Goal: Contribute content: Contribute content

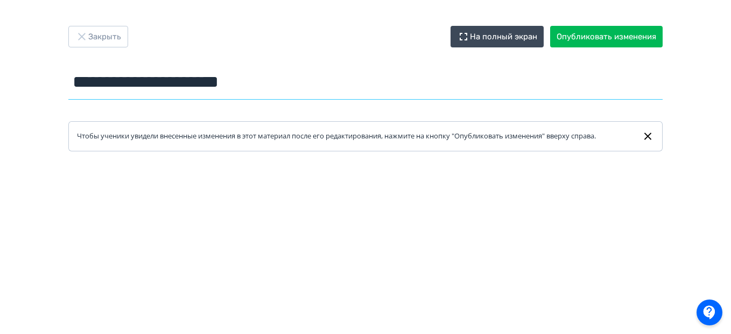
drag, startPoint x: 312, startPoint y: 83, endPoint x: 282, endPoint y: 82, distance: 30.7
click at [282, 82] on input "**********" at bounding box center [365, 82] width 595 height 35
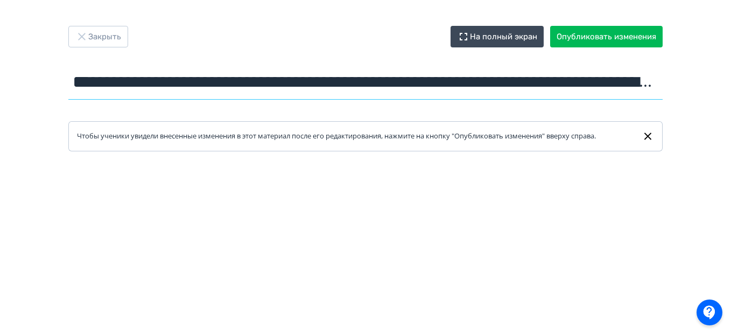
drag, startPoint x: 661, startPoint y: 81, endPoint x: 26, endPoint y: 81, distance: 635.0
click at [26, 81] on div "**********" at bounding box center [365, 167] width 731 height 282
type input "**********"
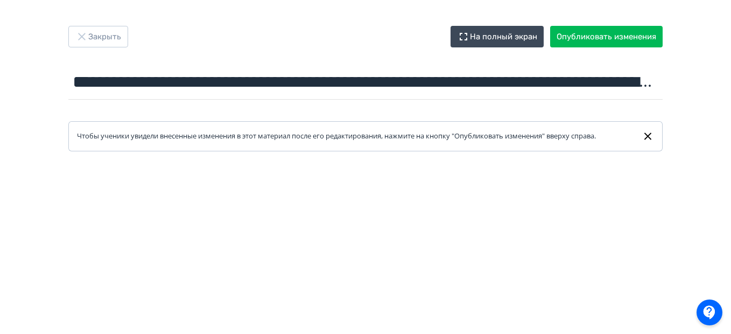
click at [703, 125] on div "**********" at bounding box center [365, 167] width 731 height 282
click at [609, 36] on button "Опубликовать изменения" at bounding box center [606, 37] width 113 height 22
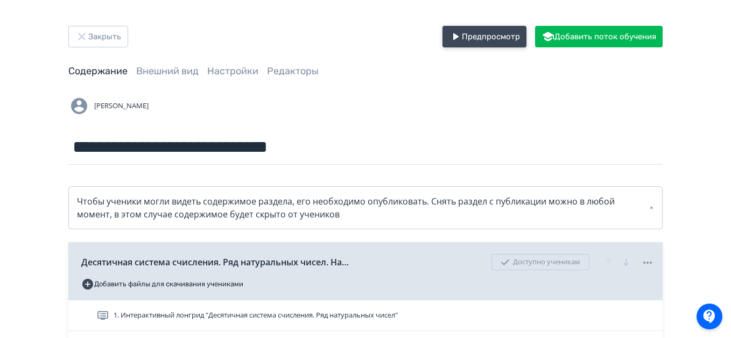
click at [492, 37] on button "Предпросмотр" at bounding box center [485, 37] width 84 height 22
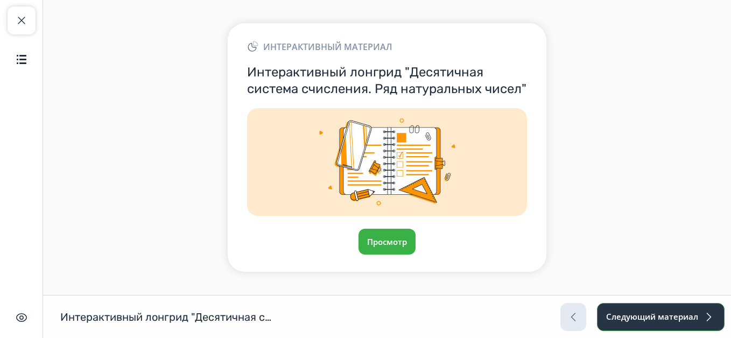
click at [644, 317] on button "Следующий материал" at bounding box center [661, 317] width 128 height 28
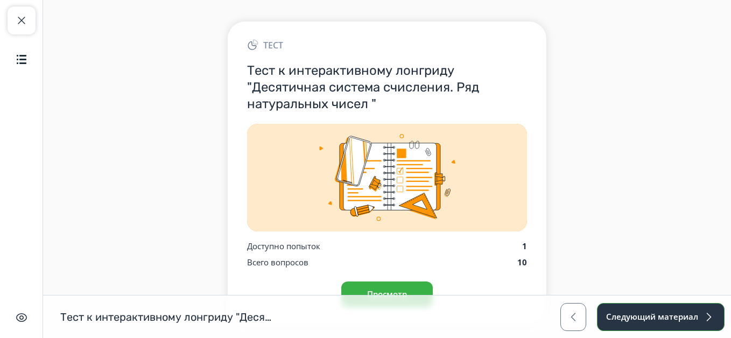
click at [644, 317] on button "Следующий материал" at bounding box center [661, 317] width 128 height 28
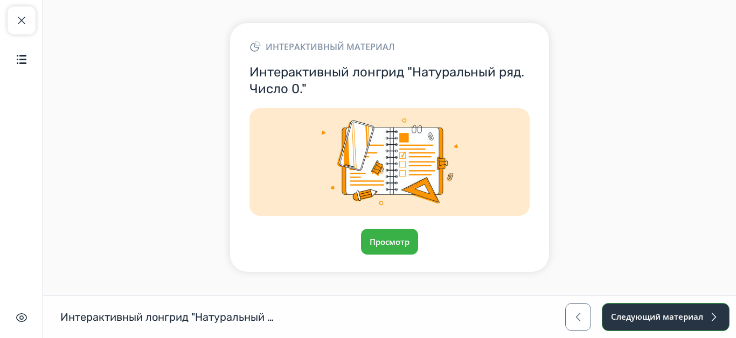
click at [644, 317] on button "Следующий материал" at bounding box center [666, 317] width 128 height 28
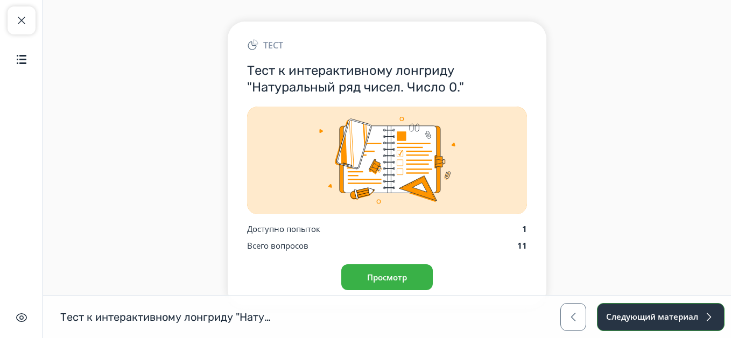
click at [644, 317] on button "Следующий материал" at bounding box center [661, 317] width 128 height 28
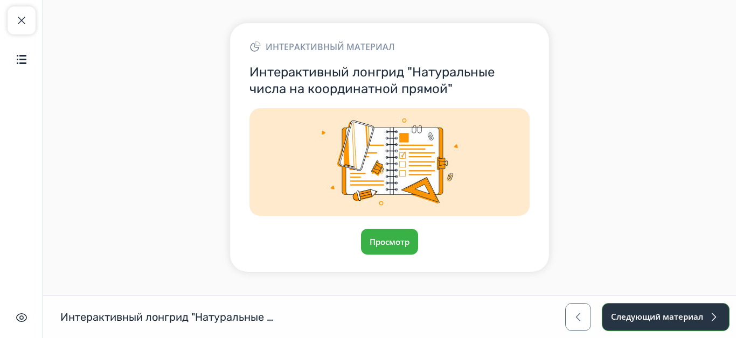
click at [644, 317] on button "Следующий материал" at bounding box center [666, 317] width 128 height 28
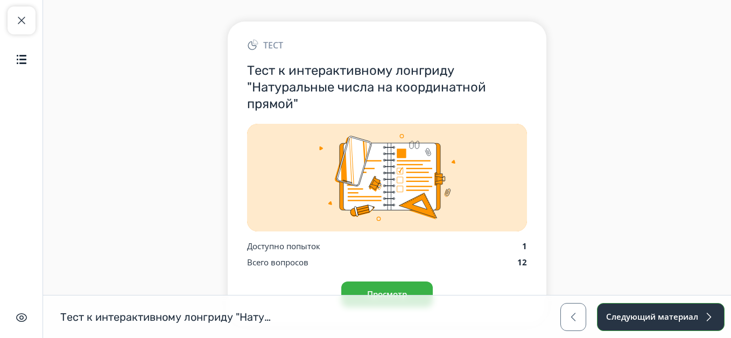
click at [644, 317] on button "Следующий материал" at bounding box center [661, 317] width 128 height 28
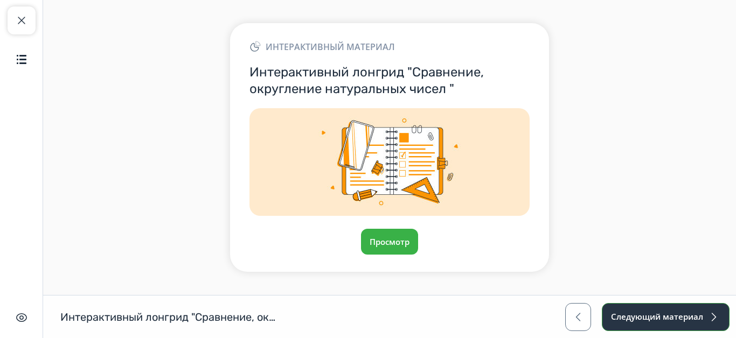
click at [644, 317] on button "Следующий материал" at bounding box center [666, 317] width 128 height 28
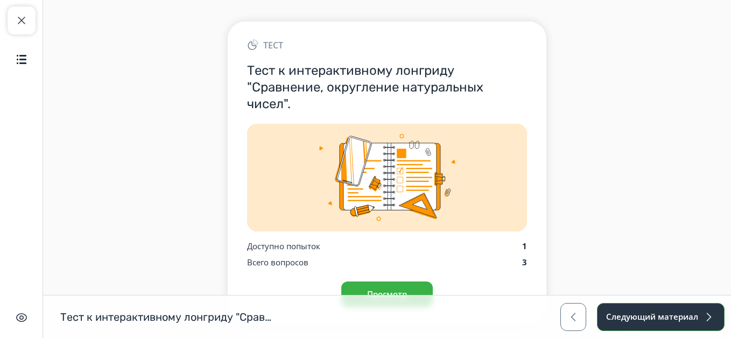
click at [644, 317] on button "Следующий материал" at bounding box center [661, 317] width 128 height 28
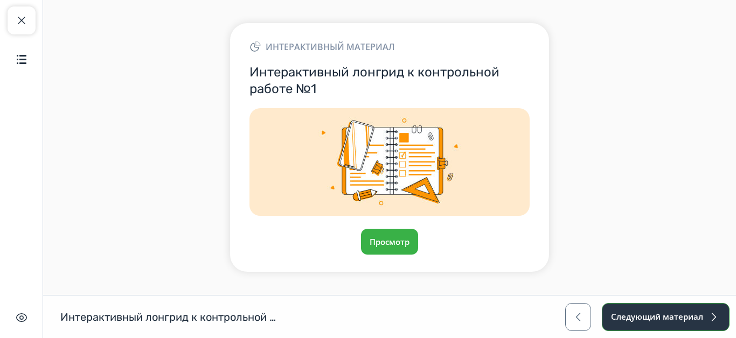
click at [644, 317] on button "Следующий материал" at bounding box center [666, 317] width 128 height 28
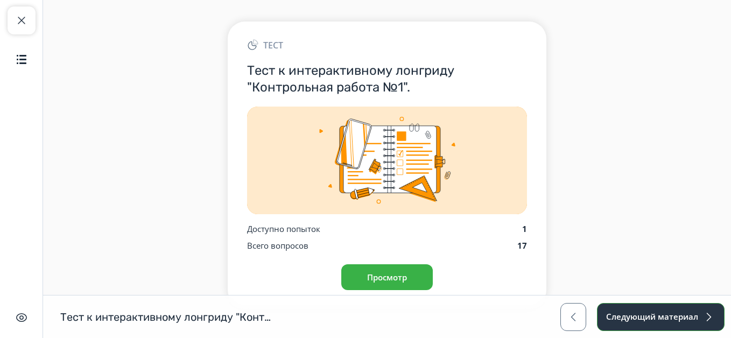
click at [644, 317] on button "Следующий материал" at bounding box center [661, 317] width 128 height 28
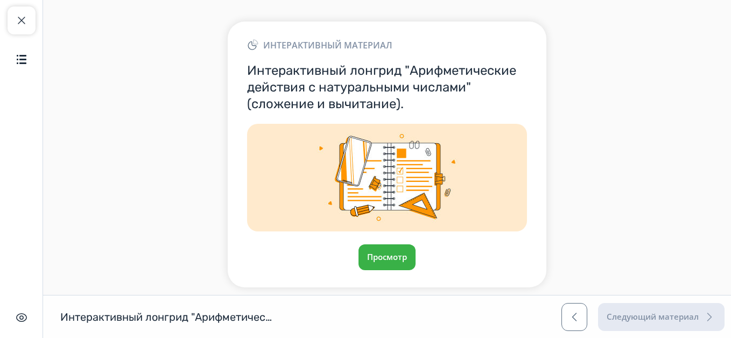
scroll to position [14, 0]
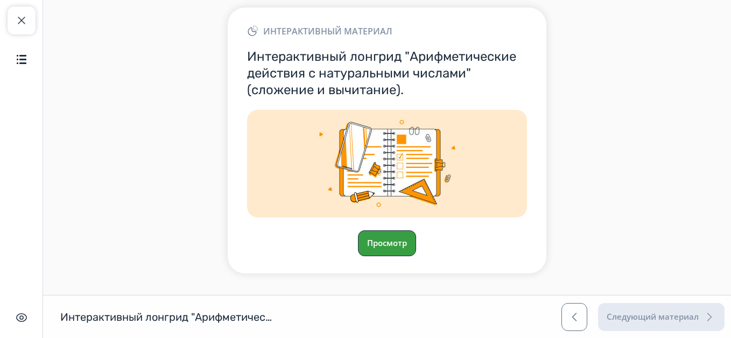
click at [394, 243] on button "Просмотр" at bounding box center [387, 244] width 58 height 26
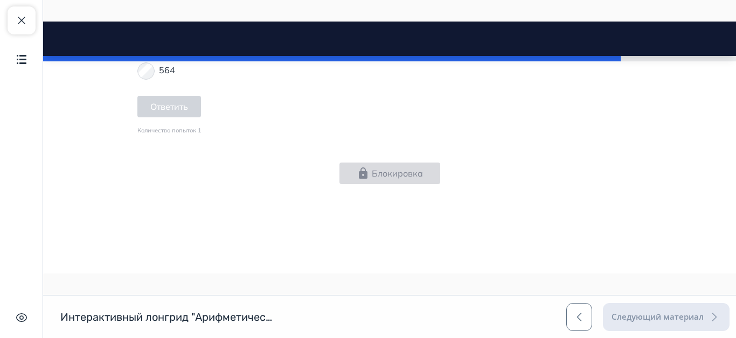
scroll to position [1517, 0]
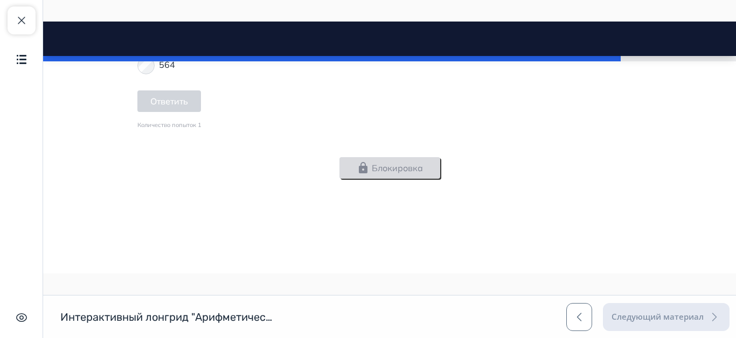
click at [388, 165] on button "Блокировка" at bounding box center [389, 168] width 101 height 22
click at [20, 18] on span "button" at bounding box center [21, 20] width 13 height 13
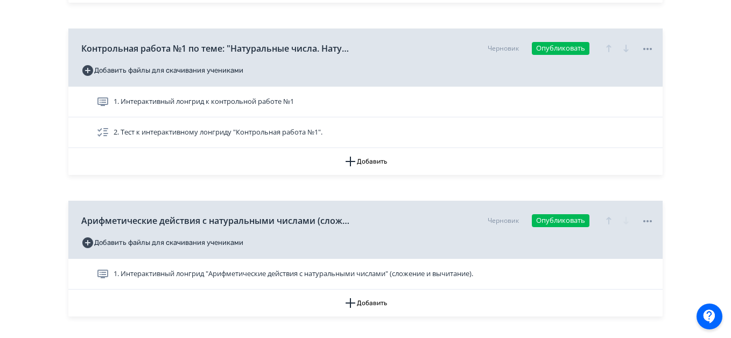
scroll to position [700, 0]
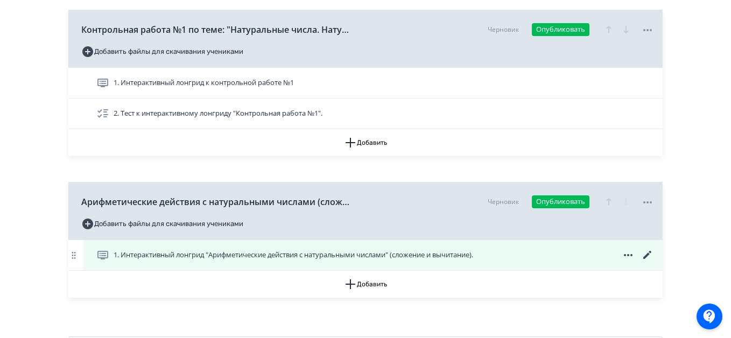
click at [646, 255] on icon at bounding box center [647, 255] width 13 height 13
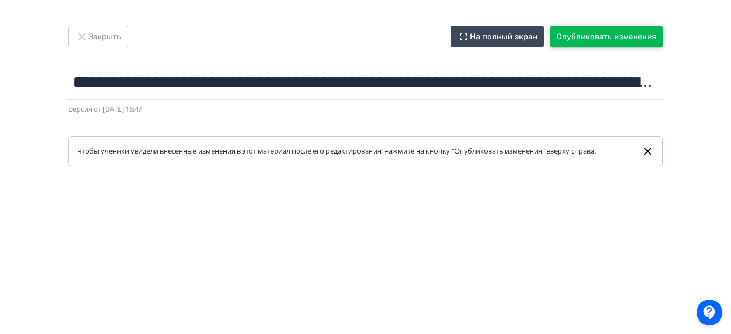
click at [602, 38] on button "Опубликовать изменения" at bounding box center [606, 37] width 113 height 22
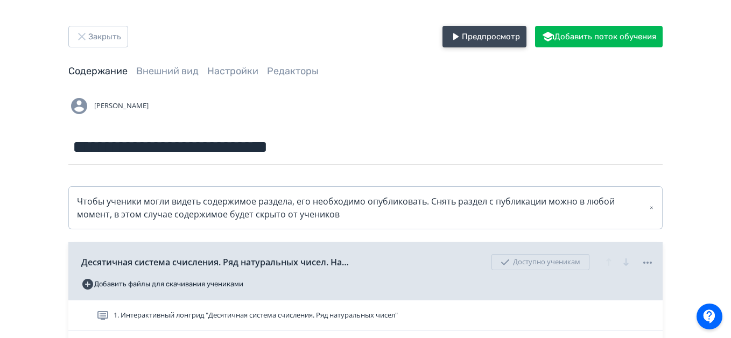
click at [471, 36] on button "Предпросмотр" at bounding box center [485, 37] width 84 height 22
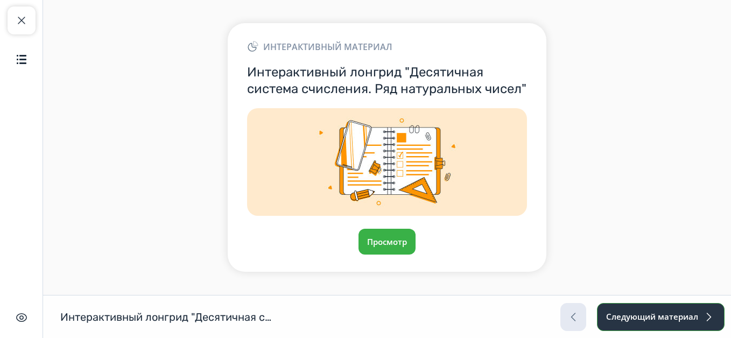
click at [653, 318] on button "Следующий материал" at bounding box center [661, 317] width 128 height 28
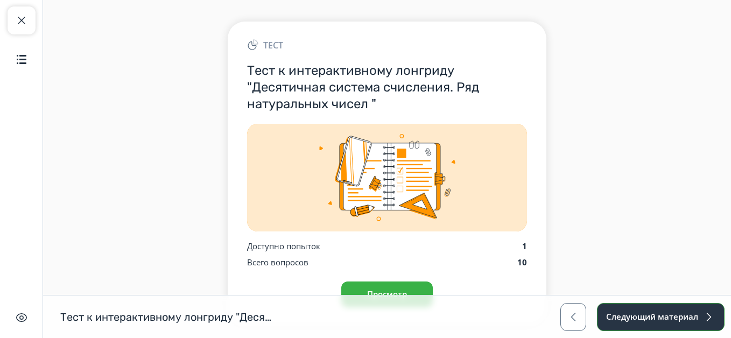
click at [653, 318] on button "Следующий материал" at bounding box center [661, 317] width 128 height 28
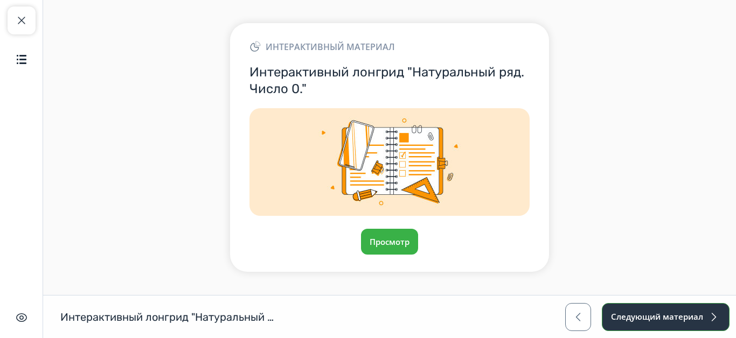
click at [653, 318] on button "Следующий материал" at bounding box center [666, 317] width 128 height 28
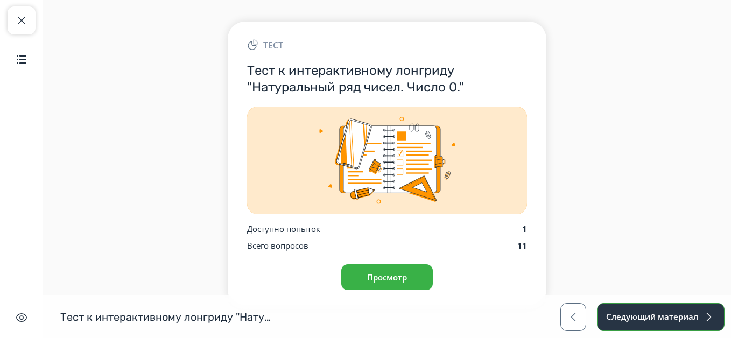
click at [653, 318] on button "Следующий материал" at bounding box center [661, 317] width 128 height 28
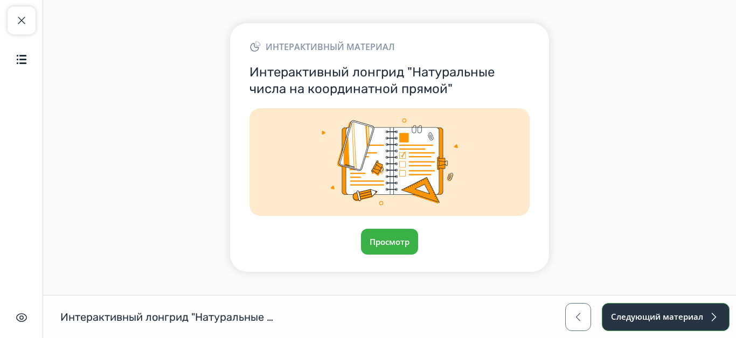
click at [653, 318] on button "Следующий материал" at bounding box center [666, 317] width 128 height 28
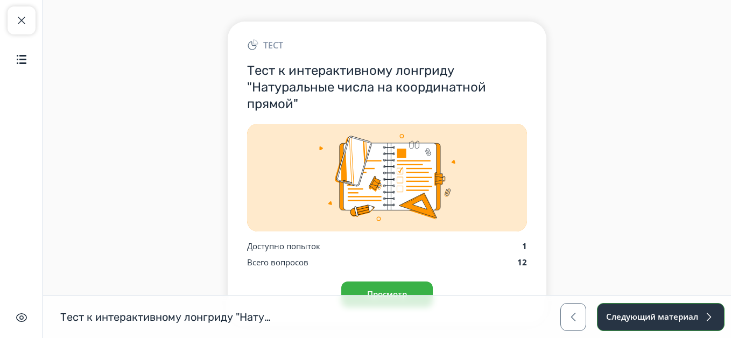
click at [653, 318] on button "Следующий материал" at bounding box center [661, 317] width 128 height 28
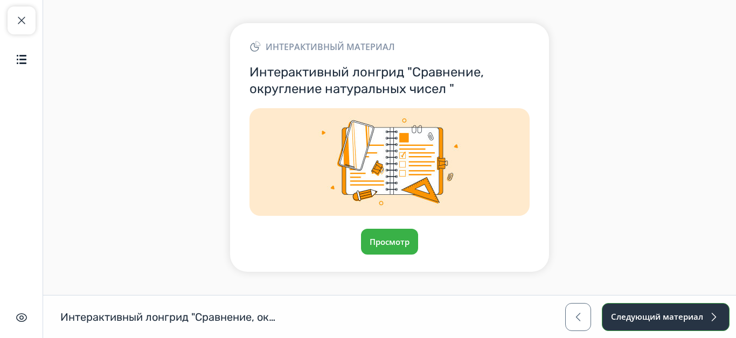
click at [653, 318] on button "Следующий материал" at bounding box center [666, 317] width 128 height 28
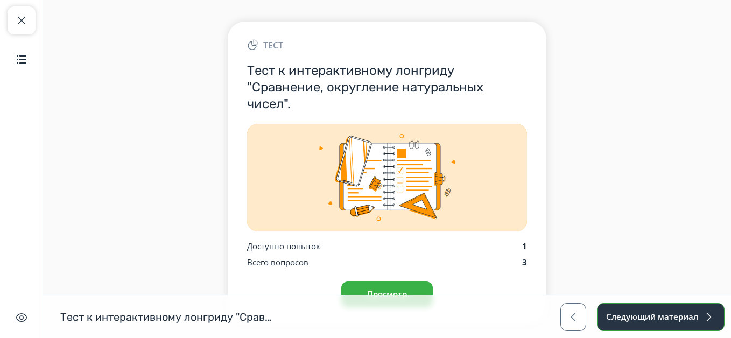
click at [653, 318] on button "Следующий материал" at bounding box center [661, 317] width 128 height 28
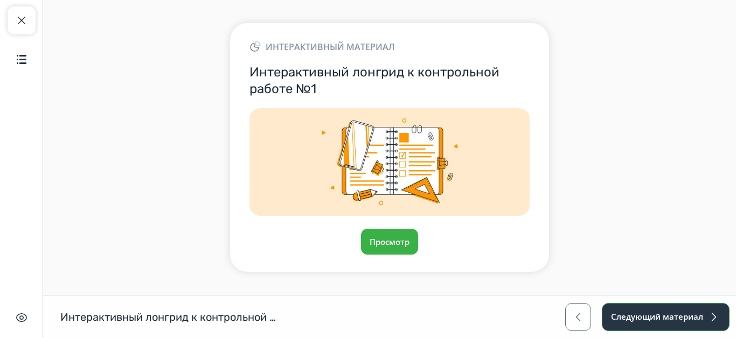
click at [677, 318] on button "Следующий материал" at bounding box center [666, 317] width 128 height 28
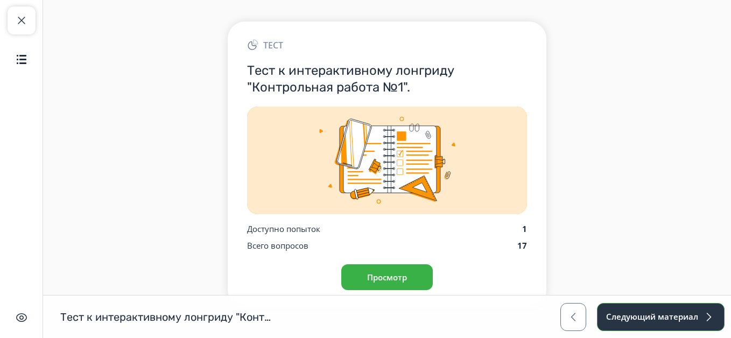
click at [660, 316] on button "Следующий материал" at bounding box center [661, 317] width 128 height 28
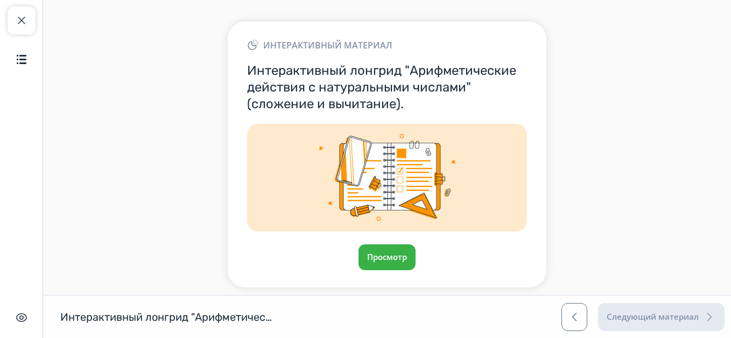
scroll to position [14, 0]
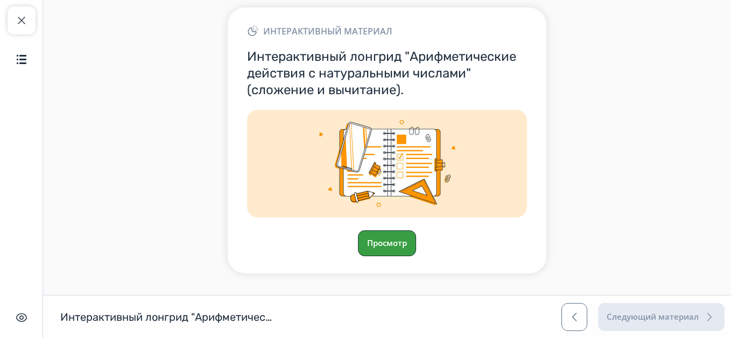
click at [397, 245] on button "Просмотр" at bounding box center [387, 244] width 58 height 26
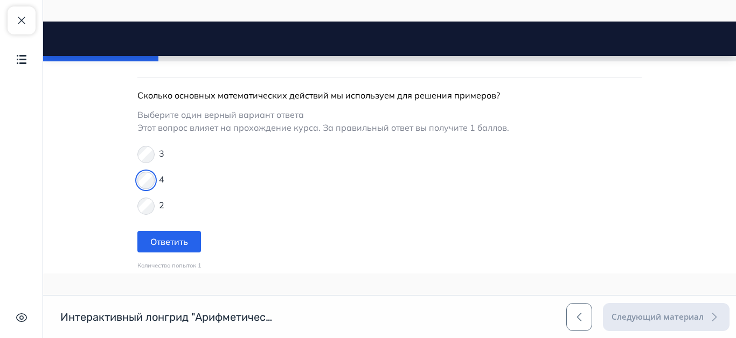
scroll to position [323, 0]
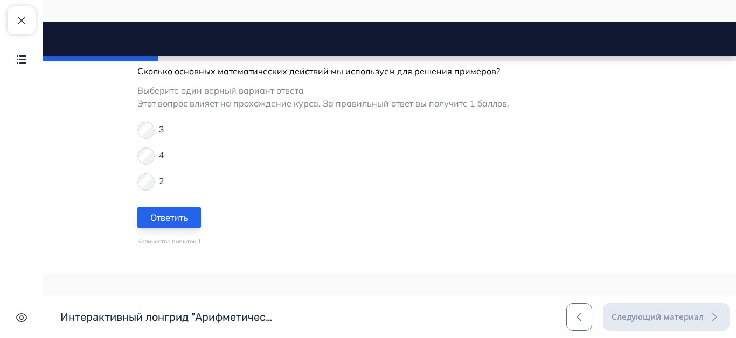
click at [158, 217] on button "Ответить" at bounding box center [169, 218] width 64 height 22
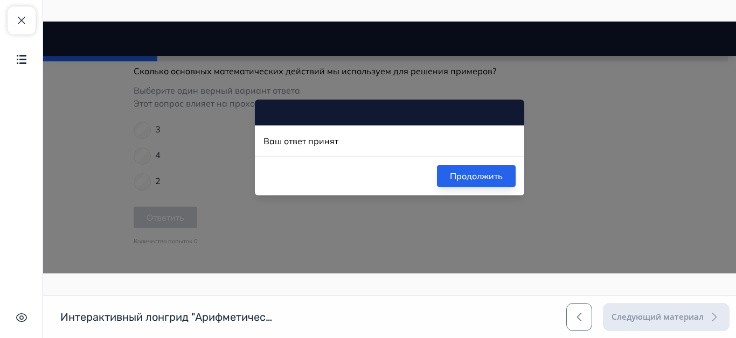
click at [450, 174] on button "Продолжить" at bounding box center [476, 176] width 79 height 22
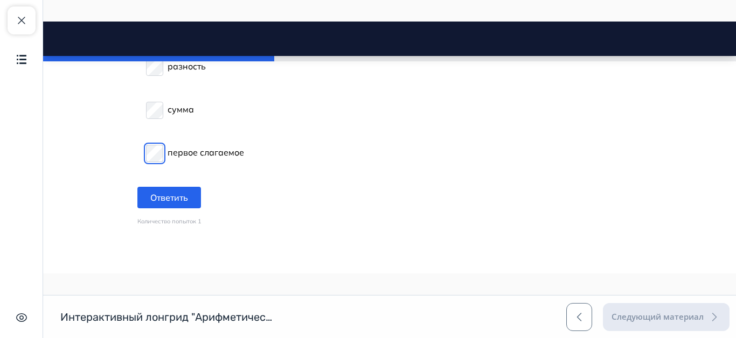
scroll to position [700, 0]
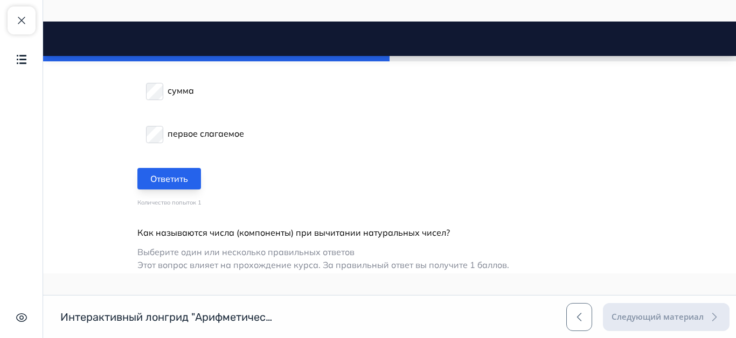
click at [170, 179] on button "Ответить" at bounding box center [169, 179] width 64 height 22
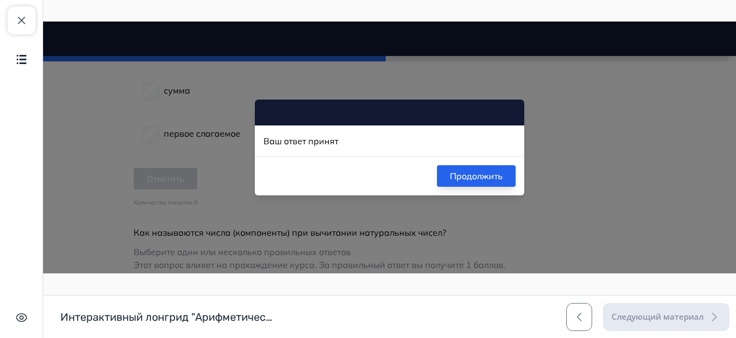
click at [468, 171] on button "Продолжить" at bounding box center [476, 176] width 79 height 22
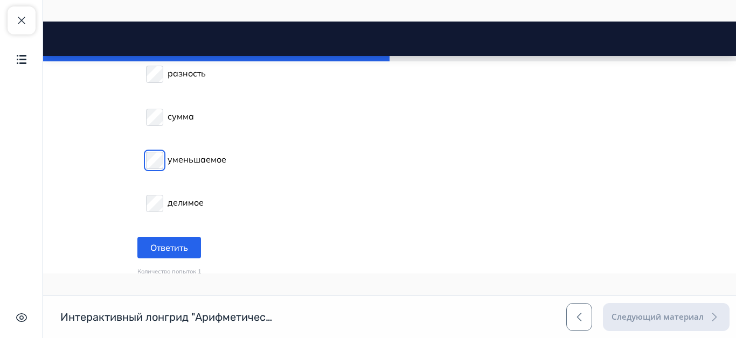
scroll to position [1023, 0]
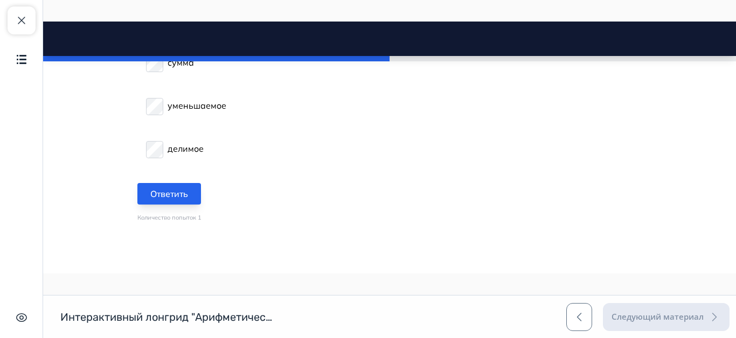
click at [176, 198] on button "Ответить" at bounding box center [169, 194] width 64 height 22
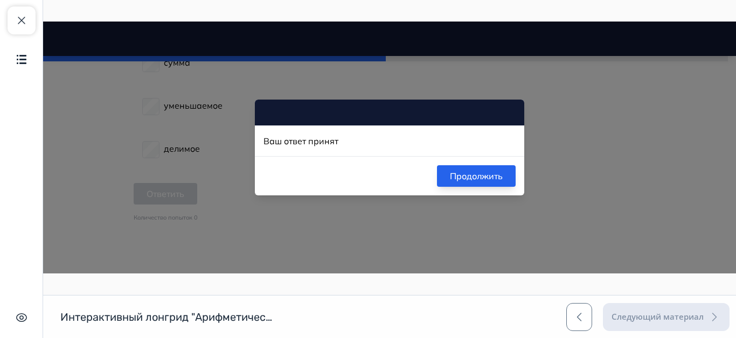
drag, startPoint x: 446, startPoint y: 171, endPoint x: 440, endPoint y: 165, distance: 9.1
click at [447, 172] on button "Продолжить" at bounding box center [476, 176] width 79 height 22
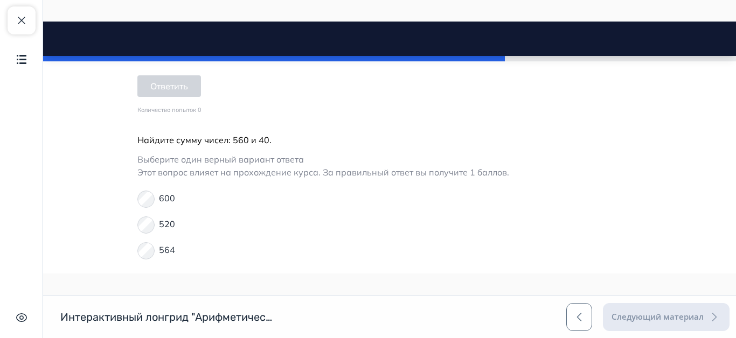
scroll to position [1185, 0]
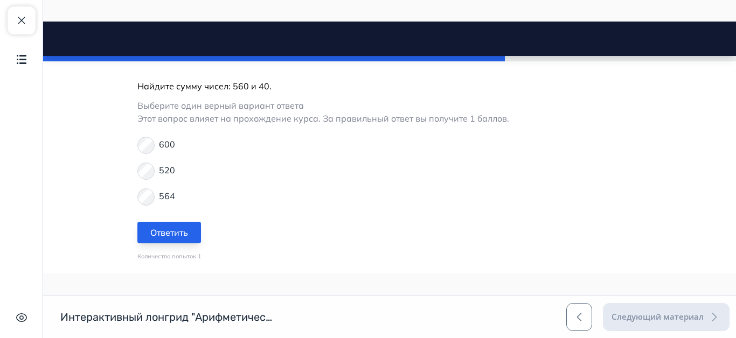
click at [177, 233] on button "Ответить" at bounding box center [169, 233] width 64 height 22
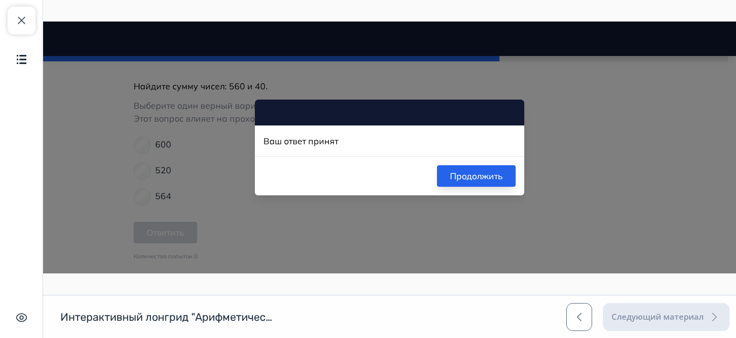
click at [469, 175] on button "Продолжить" at bounding box center [476, 176] width 79 height 22
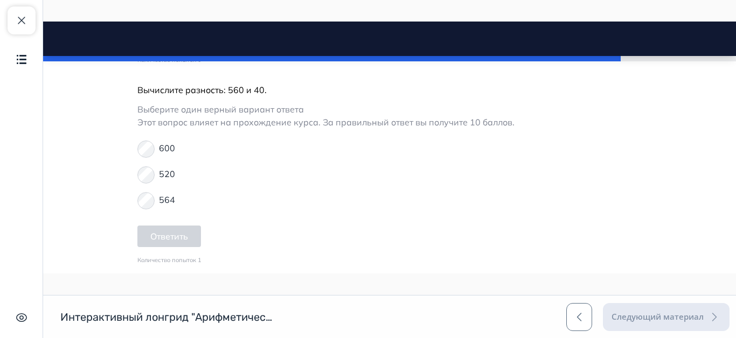
scroll to position [1400, 0]
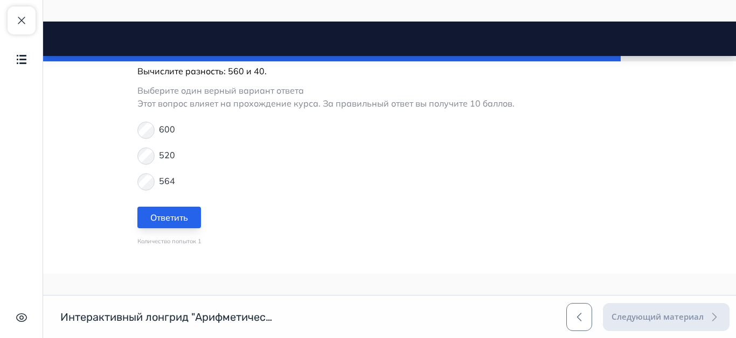
click at [161, 211] on button "Ответить" at bounding box center [169, 218] width 64 height 22
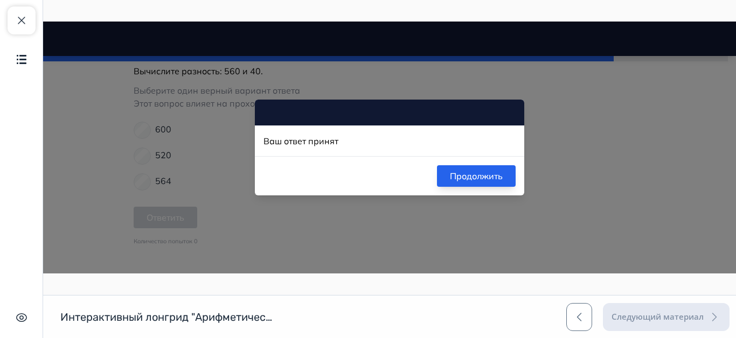
click at [455, 173] on button "Продолжить" at bounding box center [476, 176] width 79 height 22
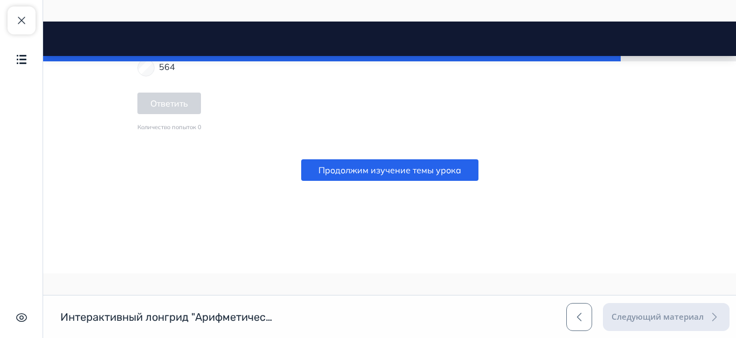
scroll to position [1517, 0]
click at [405, 168] on button "Продолжим изучение темы урока" at bounding box center [389, 168] width 177 height 22
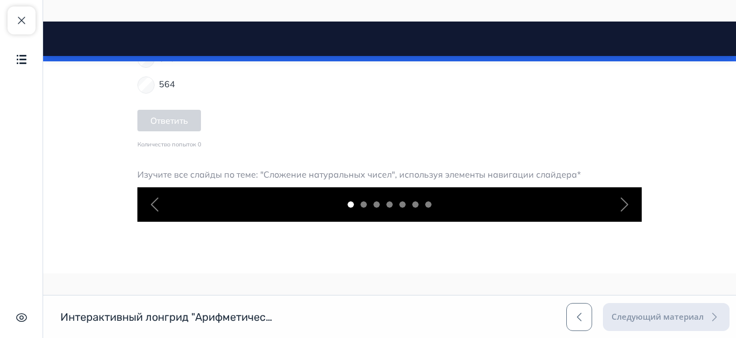
scroll to position [1631, 0]
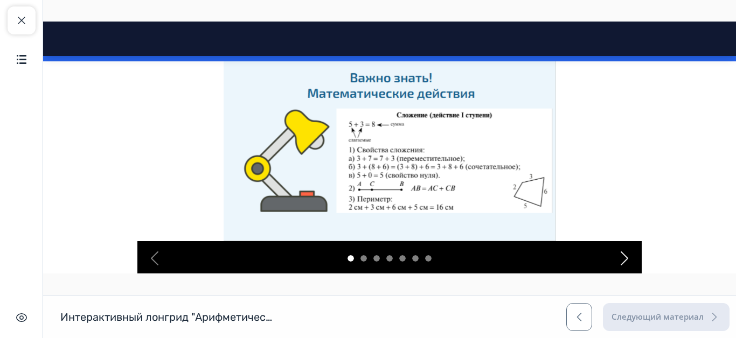
click at [619, 261] on span "button" at bounding box center [624, 258] width 17 height 17
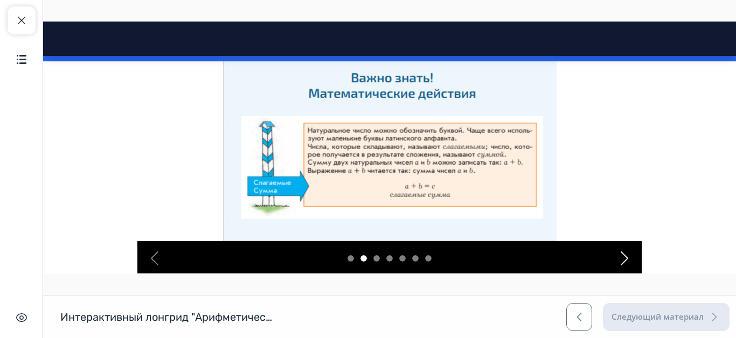
click at [619, 261] on span "button" at bounding box center [624, 258] width 17 height 17
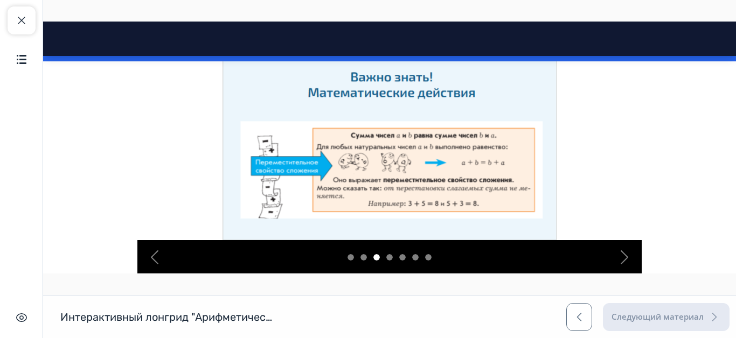
click at [437, 166] on img at bounding box center [389, 146] width 334 height 187
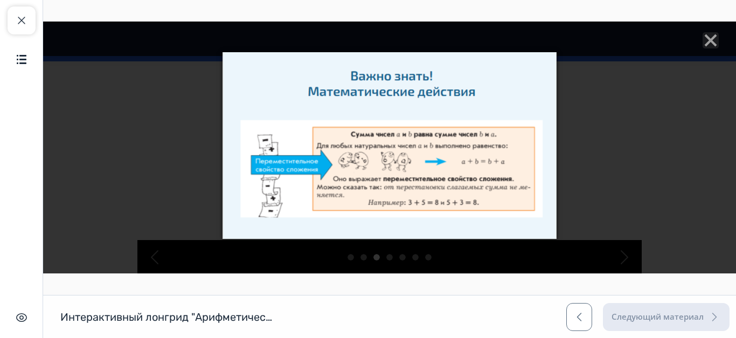
click at [620, 261] on div at bounding box center [389, 148] width 693 height 252
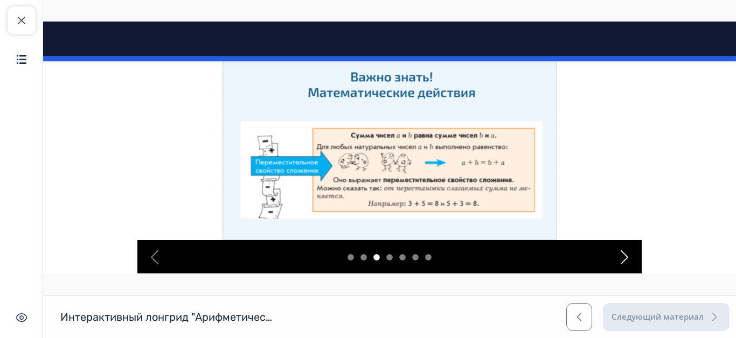
click at [617, 259] on span "button" at bounding box center [624, 257] width 17 height 17
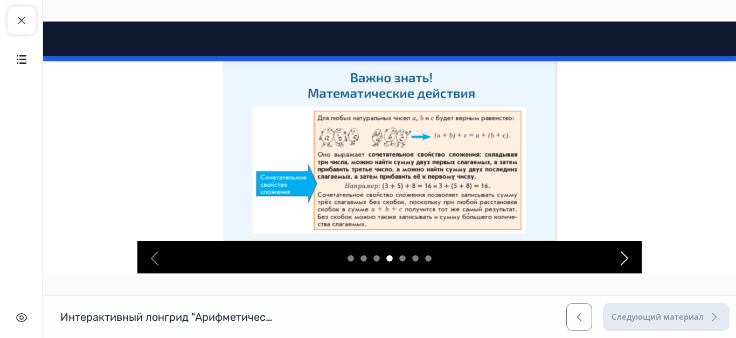
click at [617, 259] on span "button" at bounding box center [624, 258] width 17 height 17
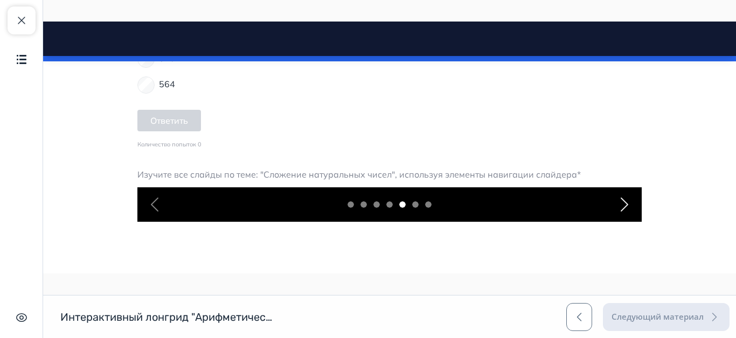
click at [617, 259] on span "button" at bounding box center [624, 258] width 17 height 17
click at [617, 259] on span "button" at bounding box center [624, 257] width 17 height 17
click at [618, 213] on span "button" at bounding box center [624, 211] width 17 height 17
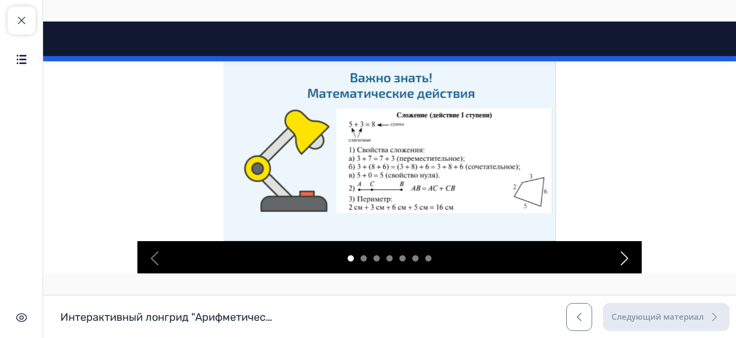
click at [616, 255] on span "button" at bounding box center [624, 258] width 17 height 17
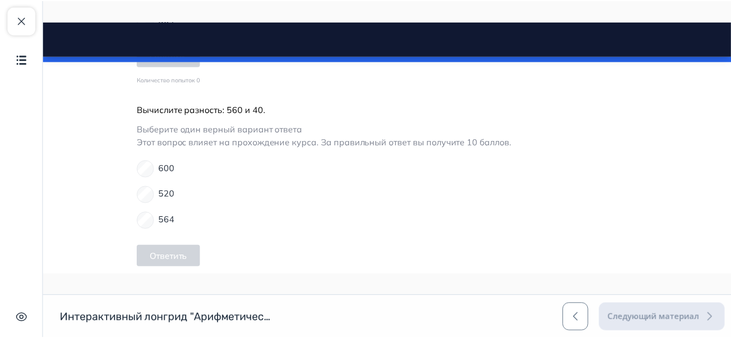
scroll to position [1685, 0]
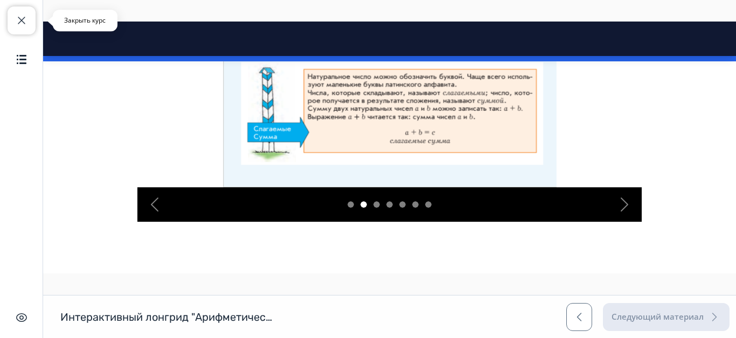
click at [23, 19] on span "button" at bounding box center [21, 20] width 13 height 13
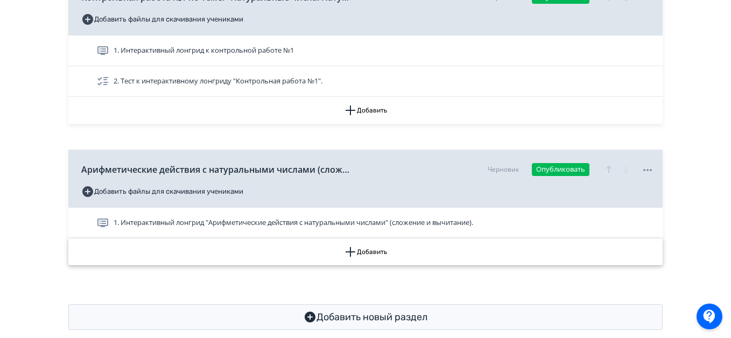
scroll to position [750, 0]
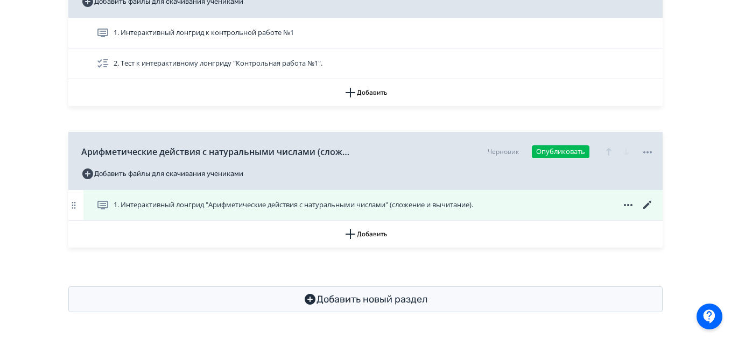
click at [647, 205] on icon at bounding box center [648, 205] width 8 height 8
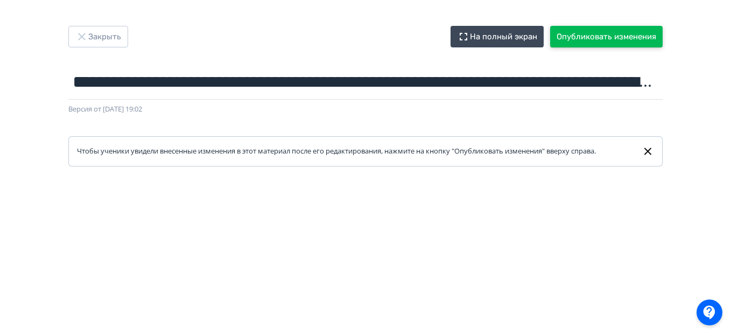
click at [637, 37] on button "Опубликовать изменения" at bounding box center [606, 37] width 113 height 22
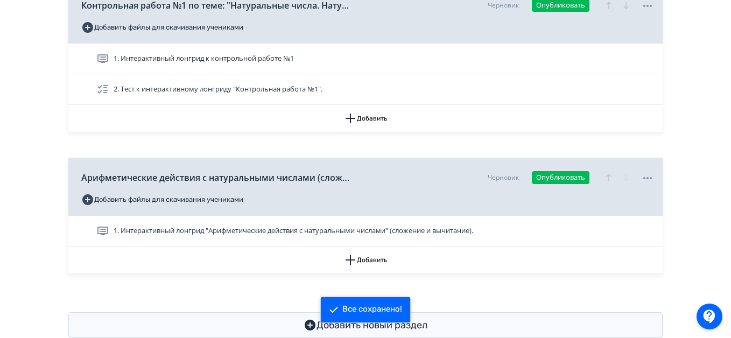
scroll to position [750, 0]
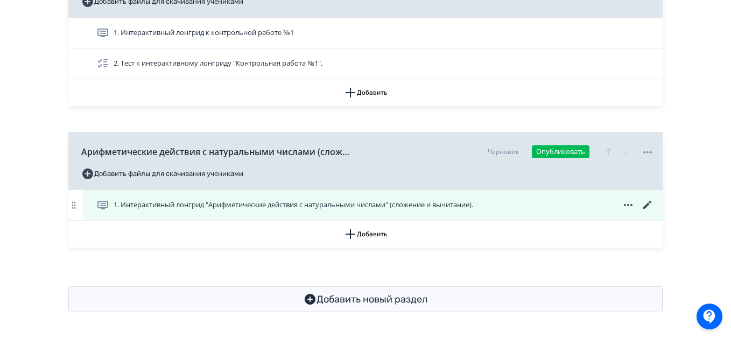
click at [648, 205] on icon at bounding box center [648, 205] width 8 height 8
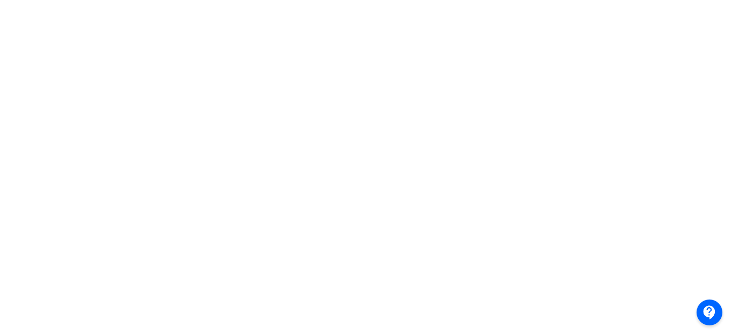
scroll to position [339, 0]
click at [18, 109] on div at bounding box center [365, 70] width 731 height 485
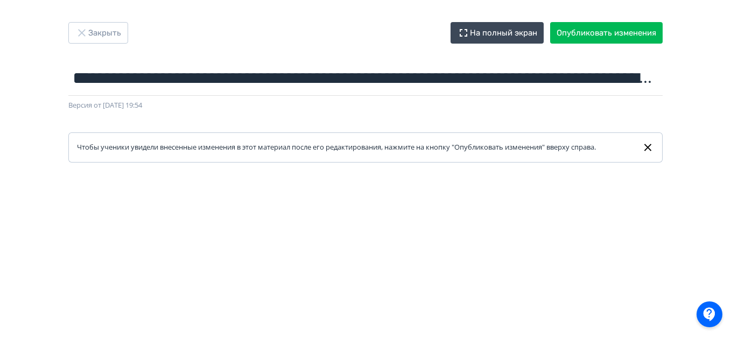
scroll to position [0, 0]
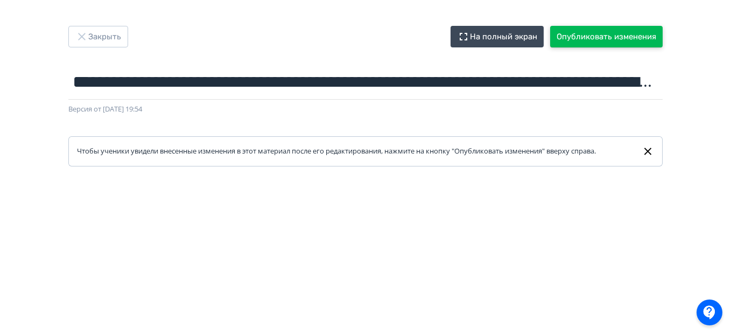
click at [623, 36] on button "Опубликовать изменения" at bounding box center [606, 37] width 113 height 22
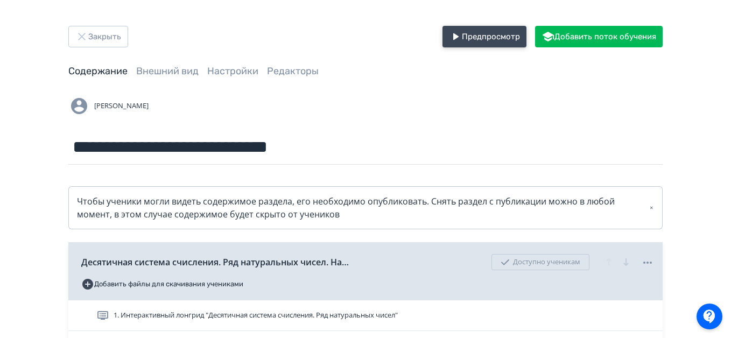
click at [472, 36] on button "Предпросмотр" at bounding box center [485, 37] width 84 height 22
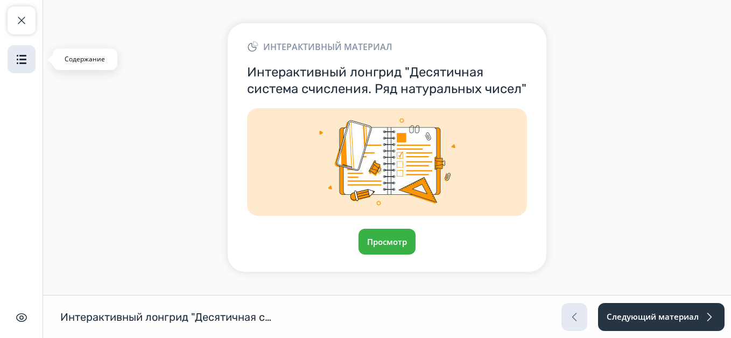
click at [20, 57] on img "button" at bounding box center [21, 59] width 13 height 13
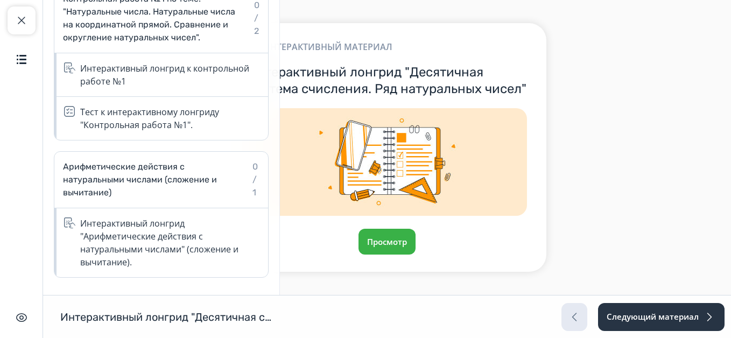
scroll to position [14, 0]
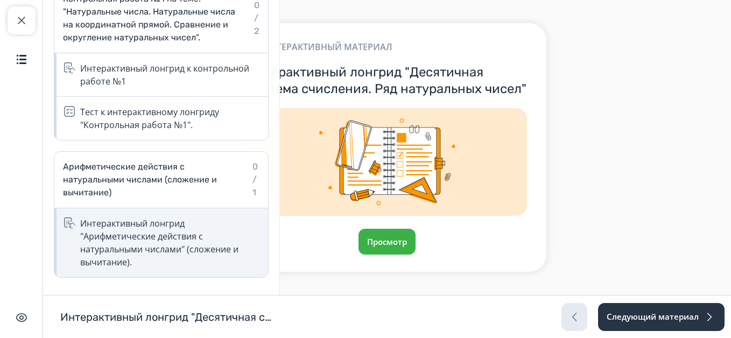
click at [143, 245] on div "Интерактивный лонгрид "Арифметические действия с натуральными числами" (сложени…" at bounding box center [171, 243] width 182 height 52
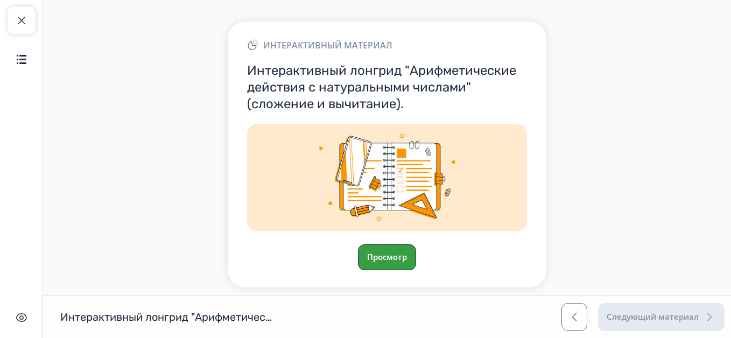
click at [396, 254] on button "Просмотр" at bounding box center [387, 258] width 58 height 26
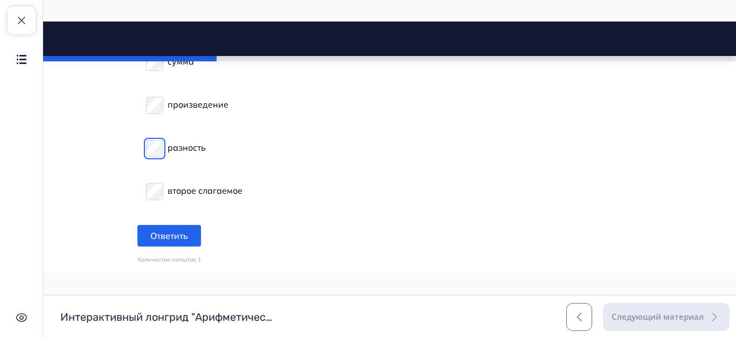
scroll to position [655, 0]
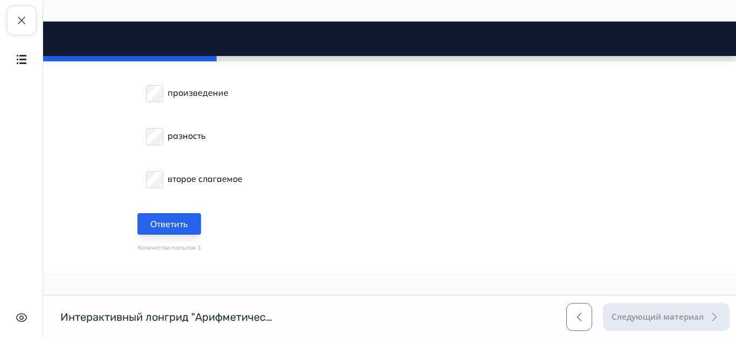
click at [182, 218] on button "Ответить" at bounding box center [169, 224] width 64 height 22
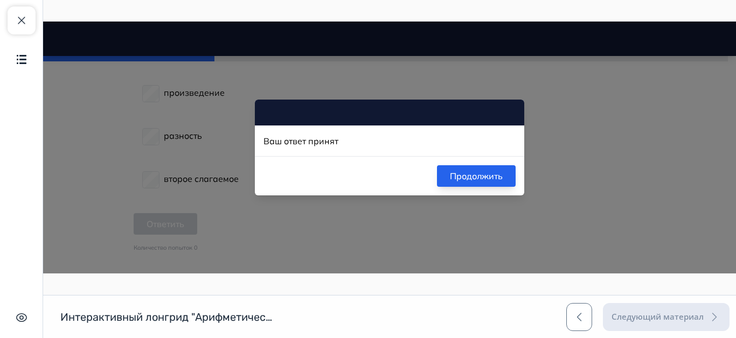
click at [464, 178] on button "Продолжить" at bounding box center [476, 176] width 79 height 22
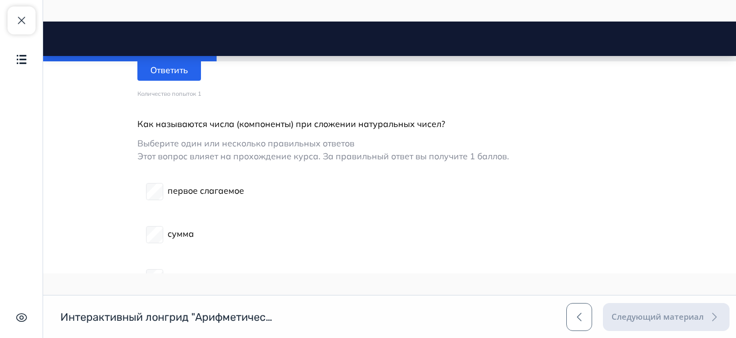
scroll to position [440, 0]
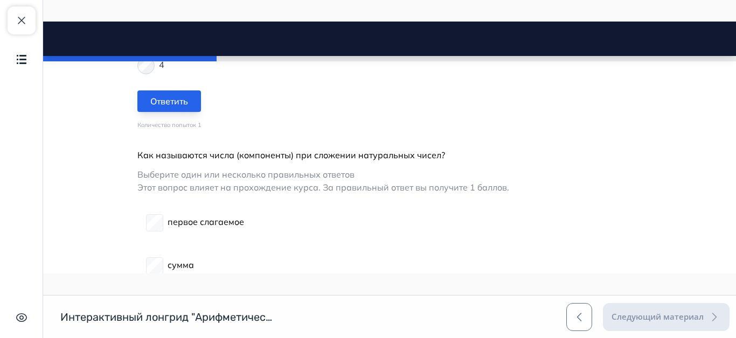
click at [168, 104] on button "Ответить" at bounding box center [169, 101] width 64 height 22
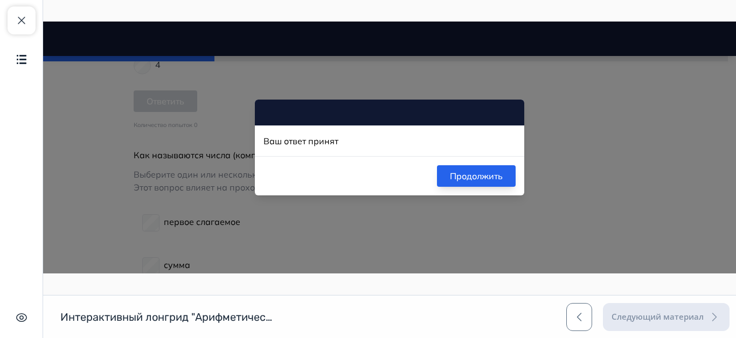
click at [459, 172] on button "Продолжить" at bounding box center [476, 176] width 79 height 22
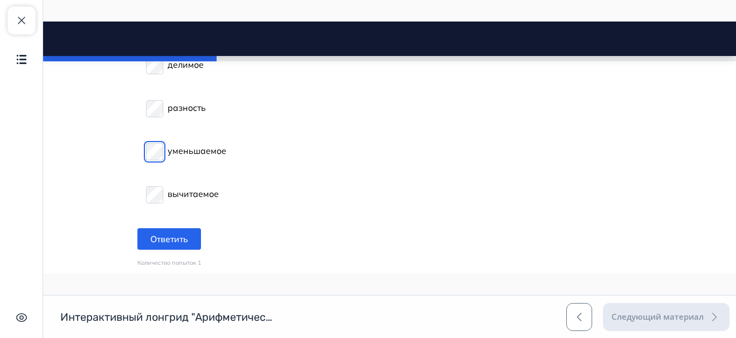
scroll to position [1032, 0]
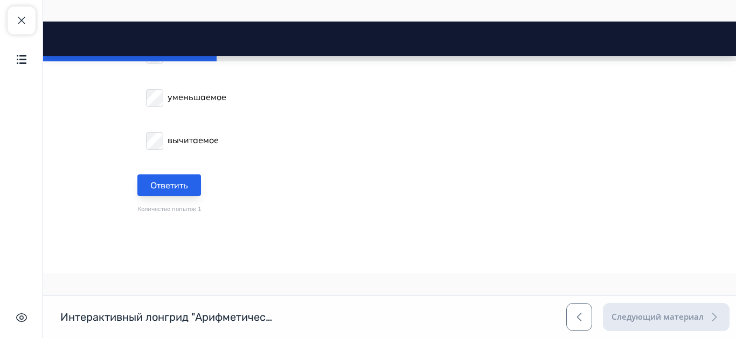
click at [185, 184] on button "Ответить" at bounding box center [169, 186] width 64 height 22
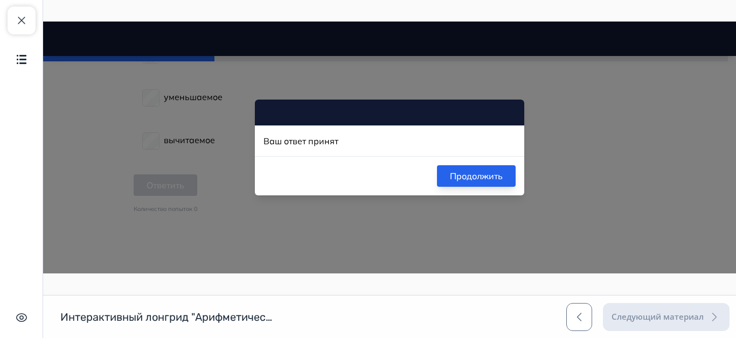
click at [458, 177] on button "Продолжить" at bounding box center [476, 176] width 79 height 22
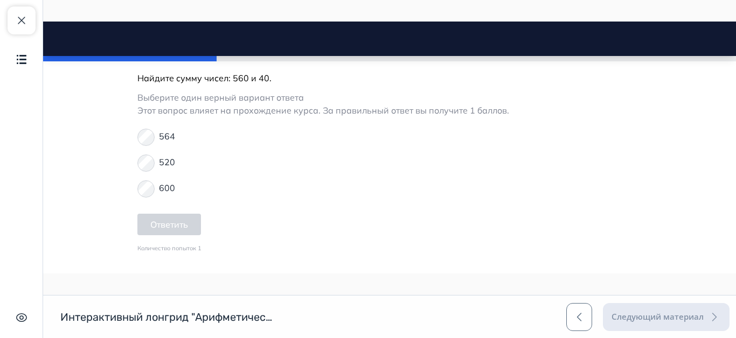
scroll to position [1194, 0]
click at [177, 217] on button "Ответить" at bounding box center [169, 224] width 64 height 22
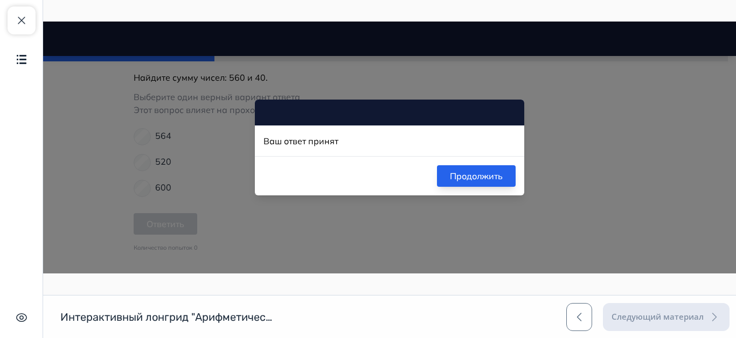
click at [450, 177] on button "Продолжить" at bounding box center [476, 176] width 79 height 22
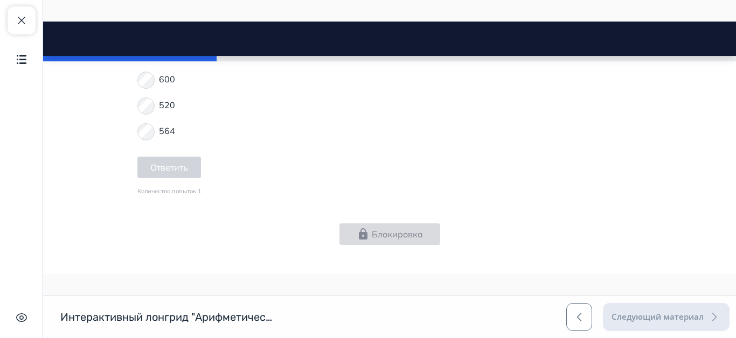
scroll to position [1463, 0]
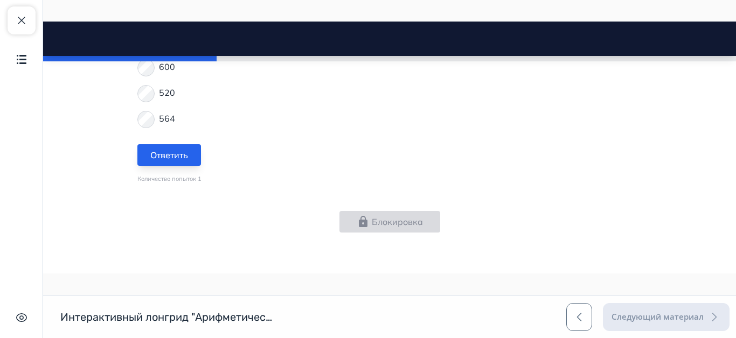
click at [157, 155] on button "Ответить" at bounding box center [169, 155] width 64 height 22
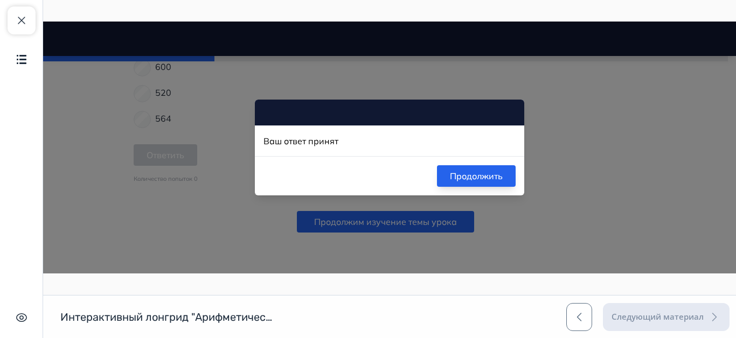
click at [460, 179] on button "Продолжить" at bounding box center [476, 176] width 79 height 22
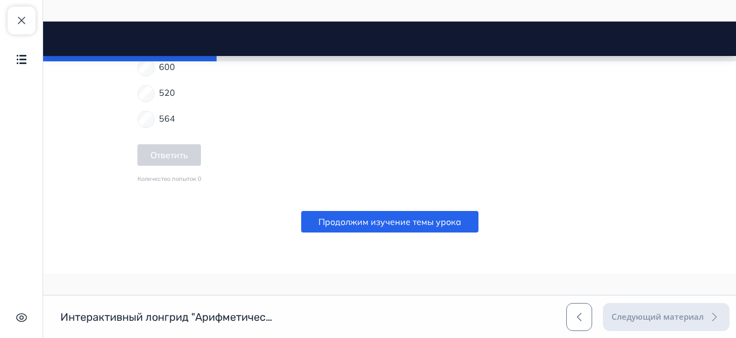
scroll to position [1517, 0]
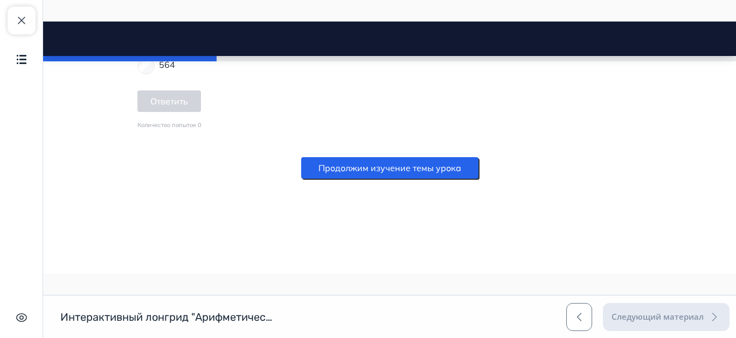
click at [410, 167] on button "Продолжим изучение темы урока" at bounding box center [389, 168] width 177 height 22
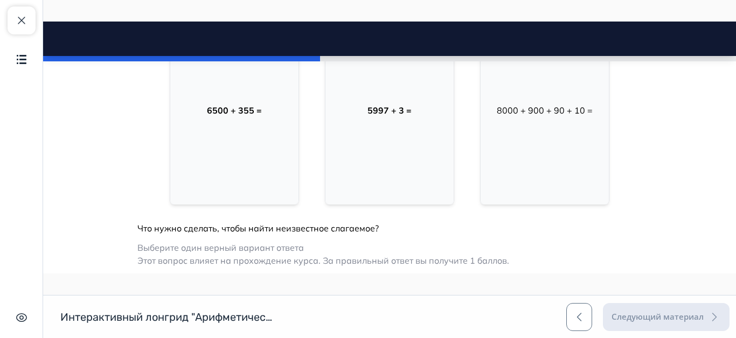
scroll to position [1922, 0]
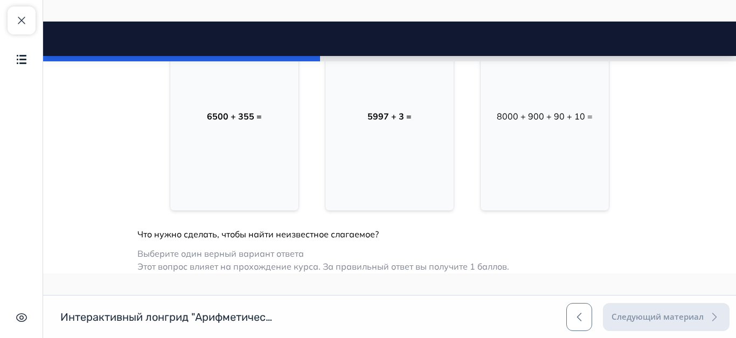
click at [256, 172] on div "6500 + 355 =" at bounding box center [234, 116] width 128 height 189
click at [352, 173] on div "5997 + 3 =" at bounding box center [389, 116] width 128 height 189
click at [512, 158] on div "8000 + 900 + 90 + 10 =" at bounding box center [544, 116] width 128 height 189
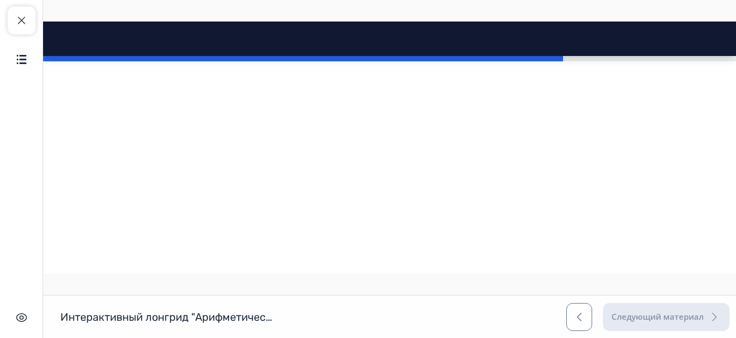
scroll to position [3645, 0]
drag, startPoint x: 269, startPoint y: 154, endPoint x: 287, endPoint y: 160, distance: 19.2
drag, startPoint x: 350, startPoint y: 163, endPoint x: 357, endPoint y: 161, distance: 6.8
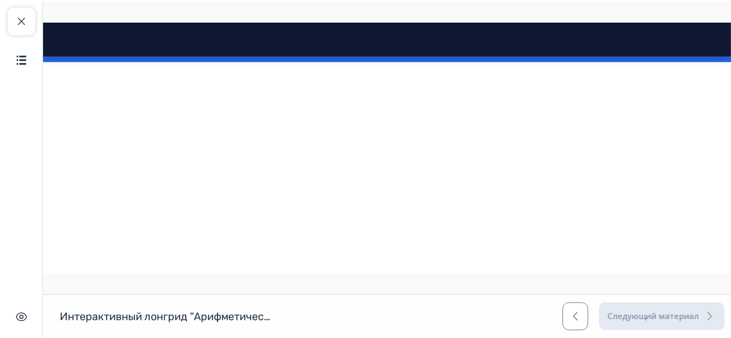
scroll to position [4197, 0]
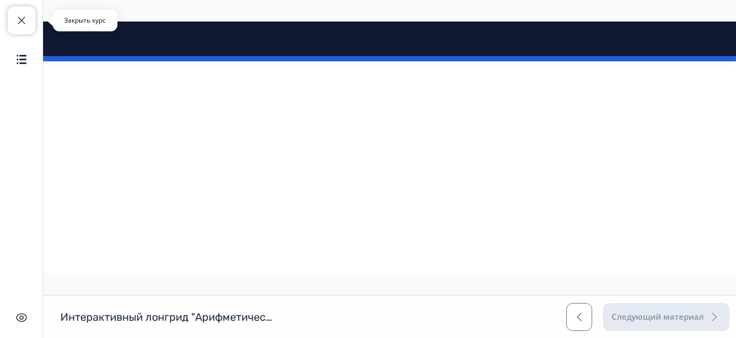
click at [23, 19] on span "button" at bounding box center [21, 20] width 13 height 13
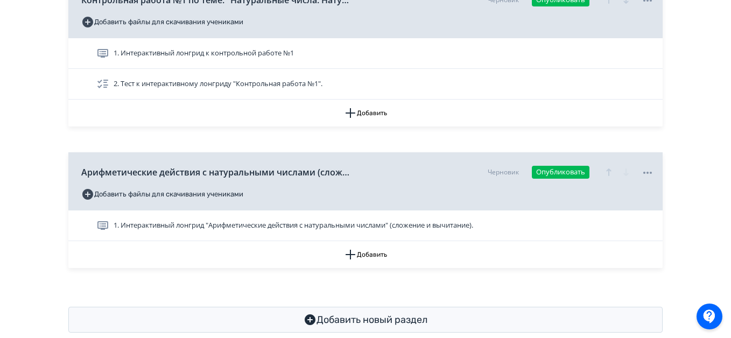
scroll to position [750, 0]
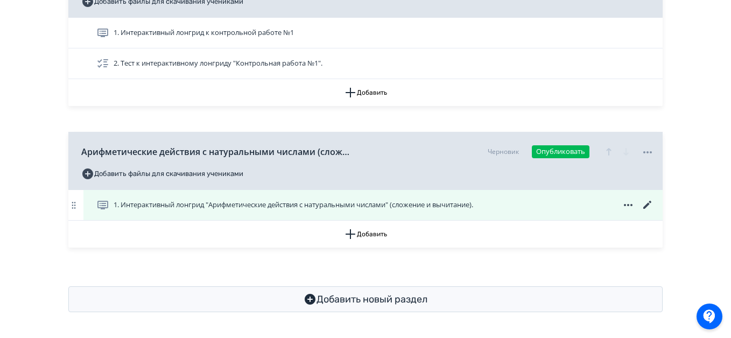
click at [651, 201] on icon at bounding box center [647, 205] width 13 height 13
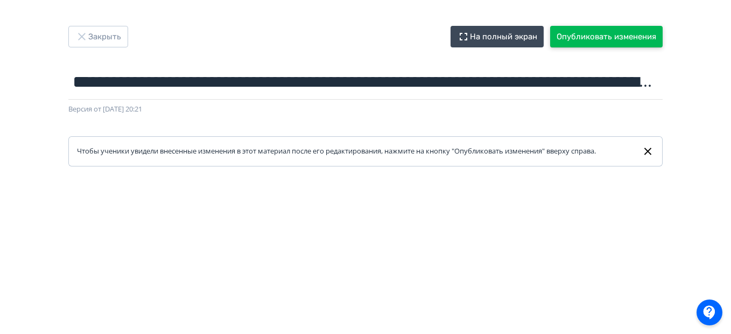
click at [629, 38] on button "Опубликовать изменения" at bounding box center [606, 37] width 113 height 22
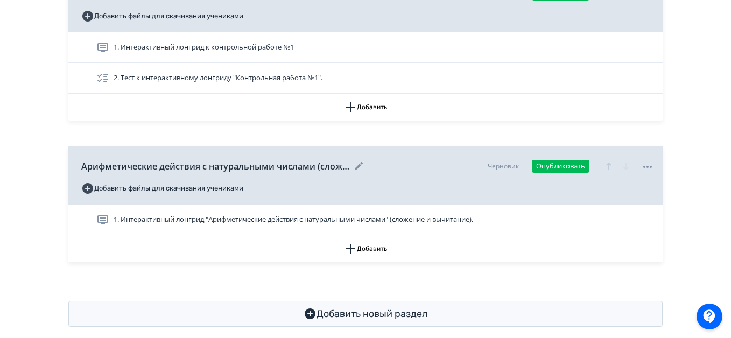
scroll to position [750, 0]
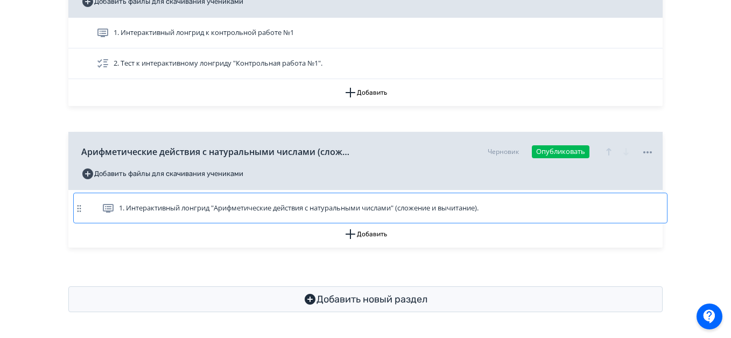
click at [493, 207] on div "1. Интерактивный лонгрид "Арифметические действия с натуральными числами" (слож…" at bounding box center [365, 205] width 595 height 31
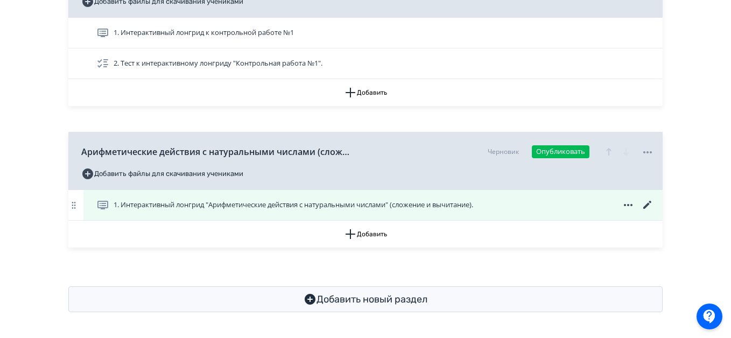
click at [649, 201] on icon at bounding box center [647, 205] width 13 height 13
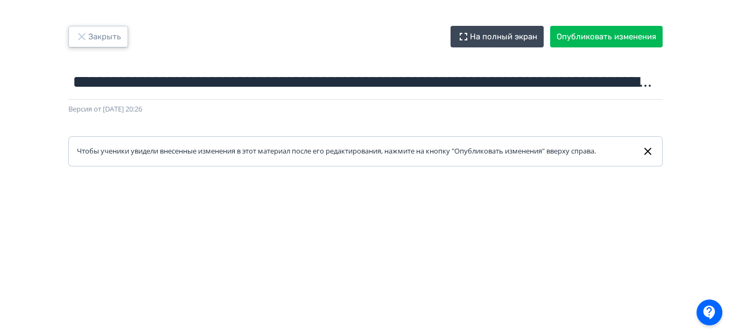
click at [84, 41] on icon "button" at bounding box center [81, 36] width 13 height 13
